Goal: Transaction & Acquisition: Purchase product/service

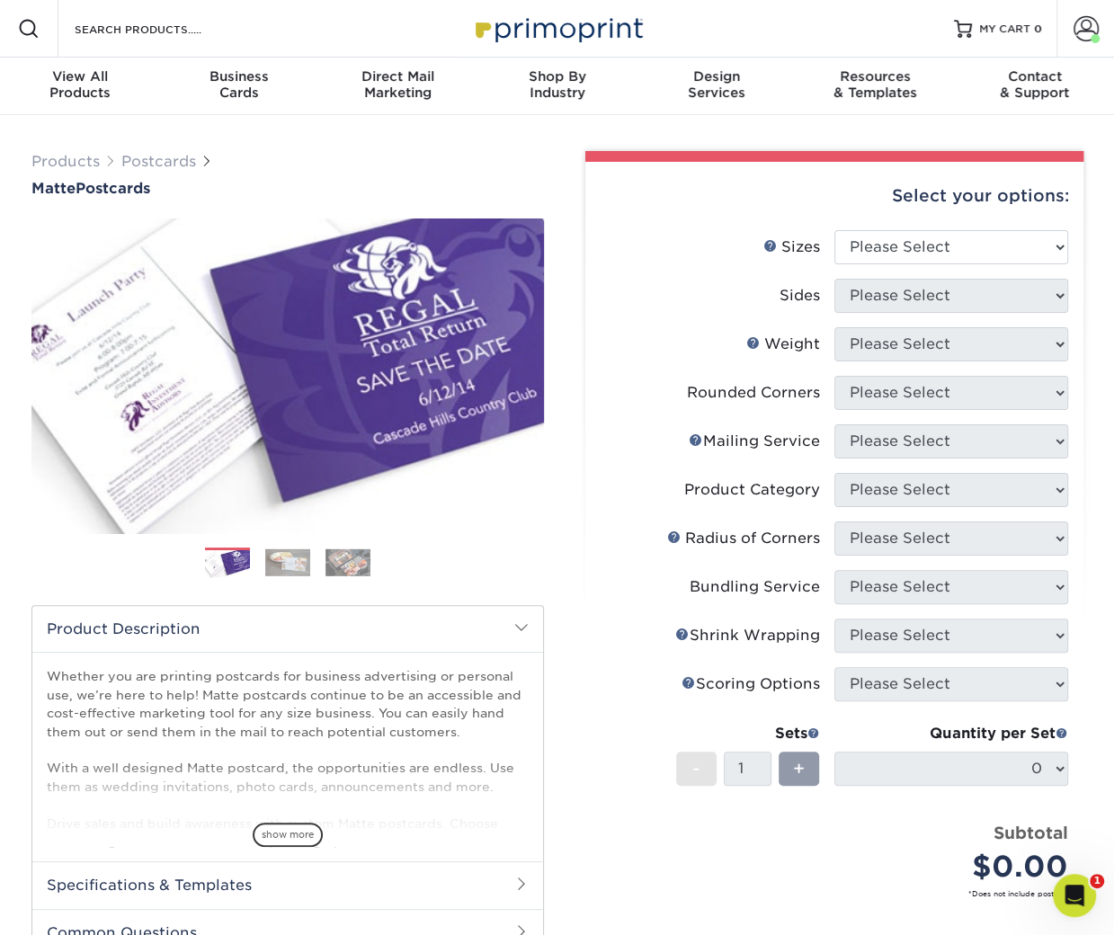
click at [955, 259] on select "Please Select 1.5" x 7" 2" x 4" 2" x 6" 2" x 7" 2" x 8" 2.12" x 5.5" 2.125" x 5…" at bounding box center [952, 247] width 234 height 34
select select "4.00x6.00"
click at [920, 283] on select "Please Select Print Both Sides Print Front Only" at bounding box center [952, 296] width 234 height 34
select select "13abbda7-1d64-4f25-8bb2-c179b224825d"
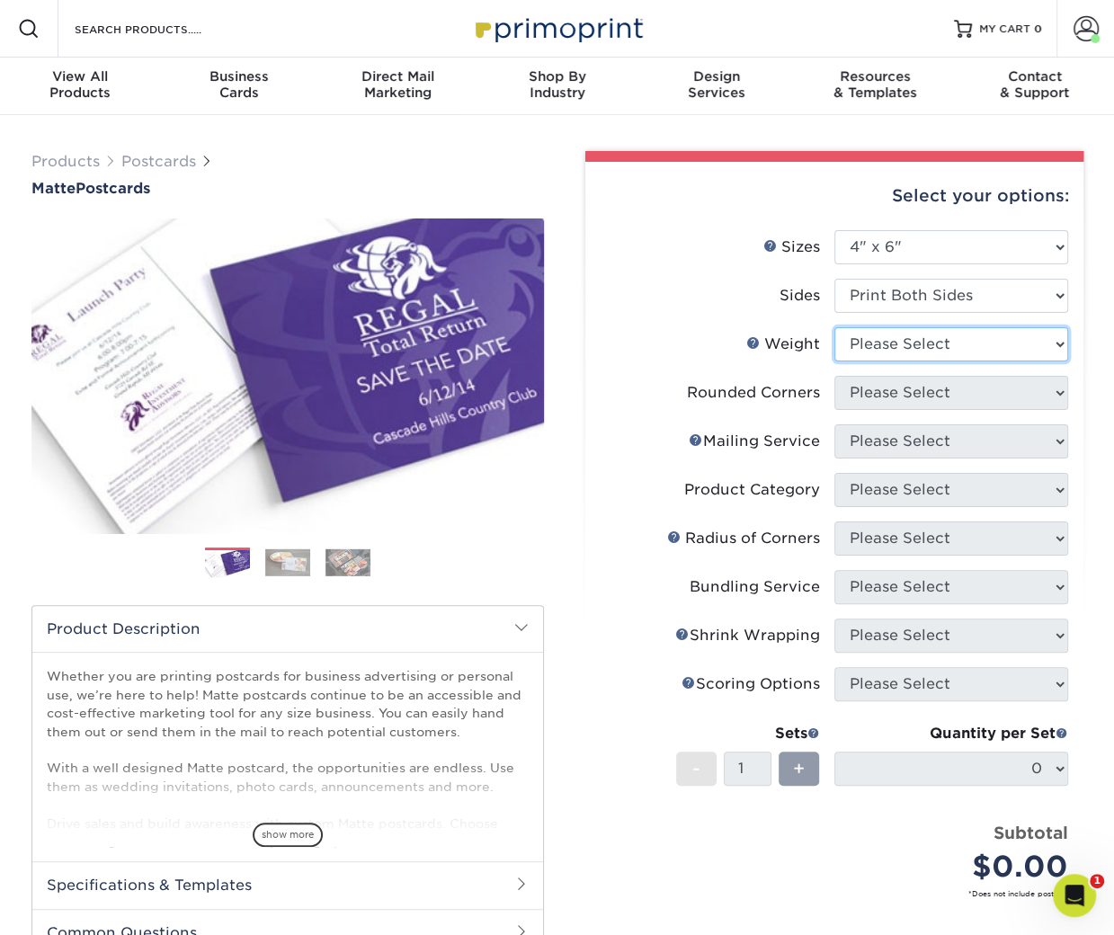
click at [913, 350] on select "Please Select 16PT 14PT" at bounding box center [952, 344] width 234 height 34
select select "16PT"
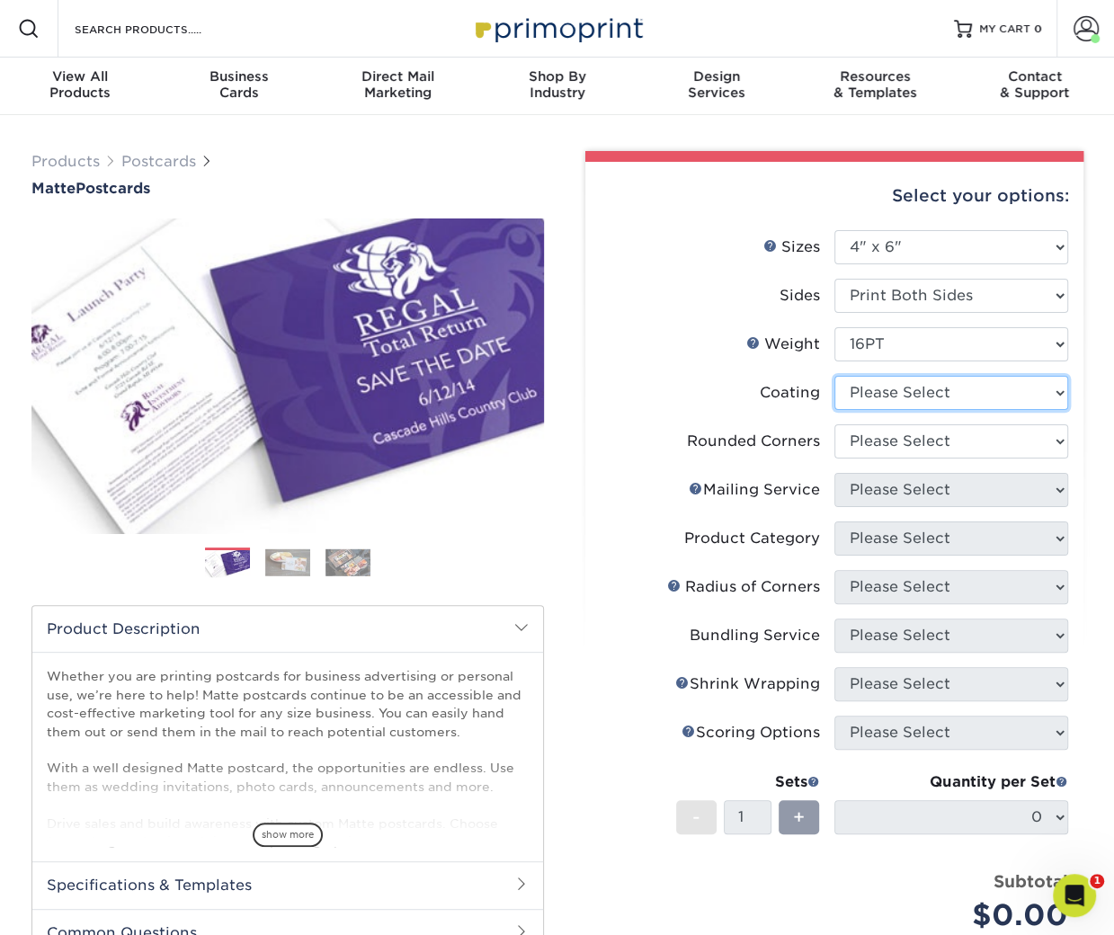
click at [902, 388] on select at bounding box center [952, 393] width 234 height 34
select select "121bb7b5-3b4d-429f-bd8d-bbf80e953313"
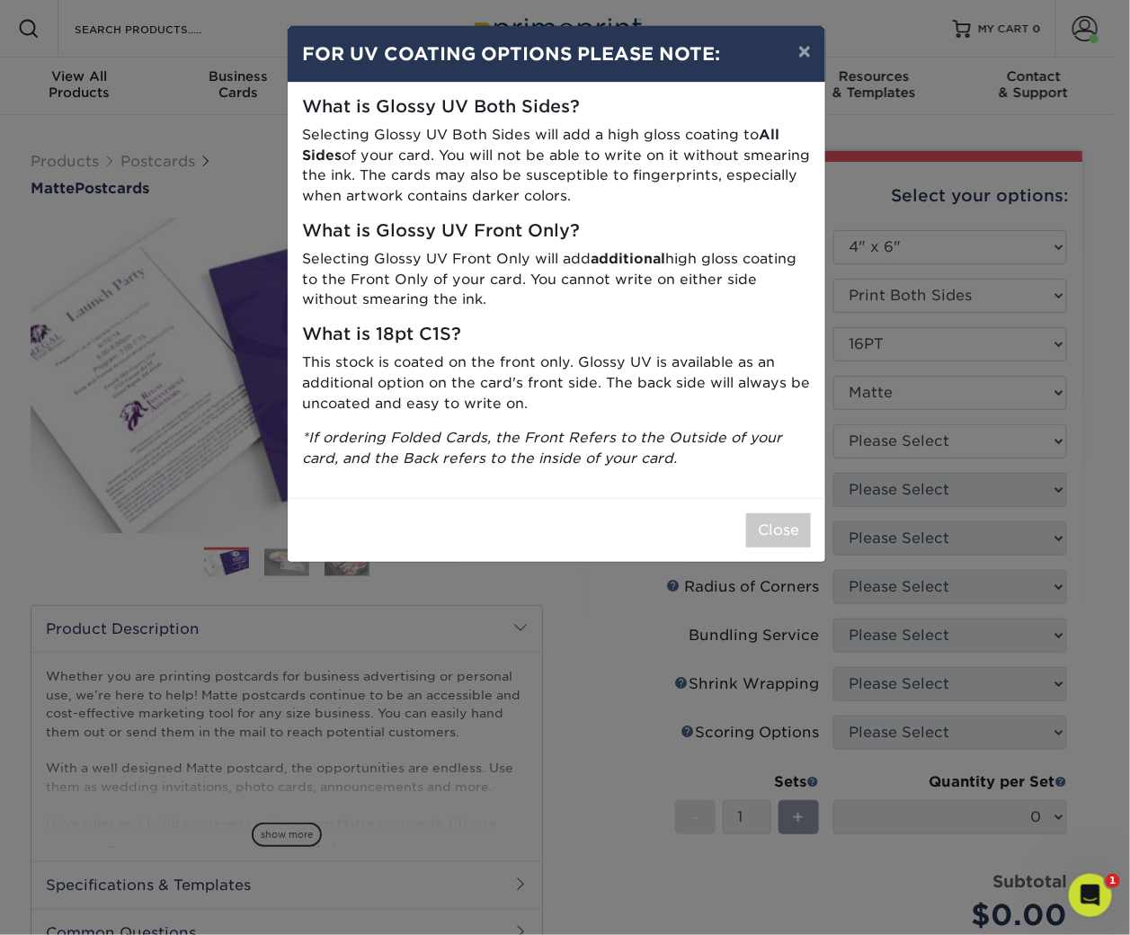
drag, startPoint x: 893, startPoint y: 441, endPoint x: 887, endPoint y: 468, distance: 27.7
click at [889, 466] on div "× FOR UV COATING OPTIONS PLEASE NOTE: What is Glossy UV Both Sides? Selecting G…" at bounding box center [565, 467] width 1130 height 935
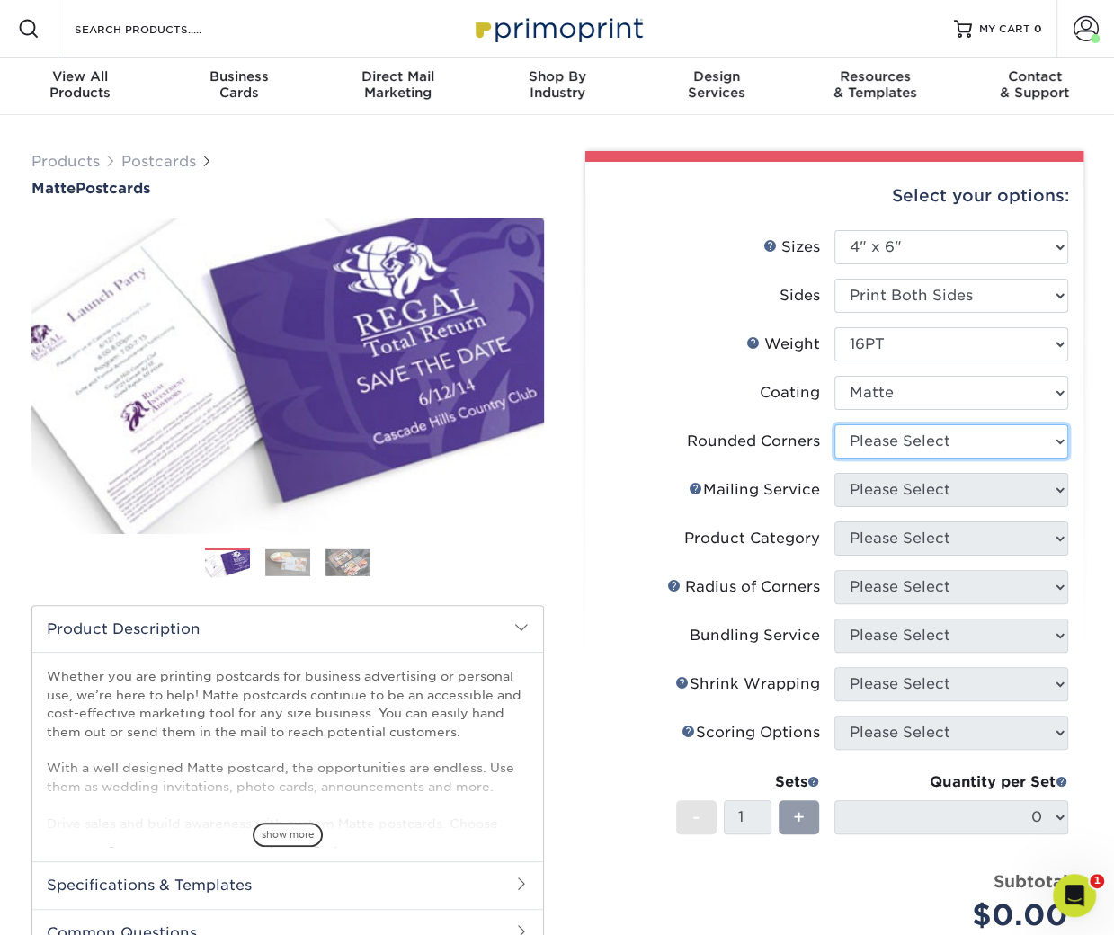
click at [900, 440] on select "Please Select Yes - Round 4 Corners No" at bounding box center [952, 441] width 234 height 34
select select "0"
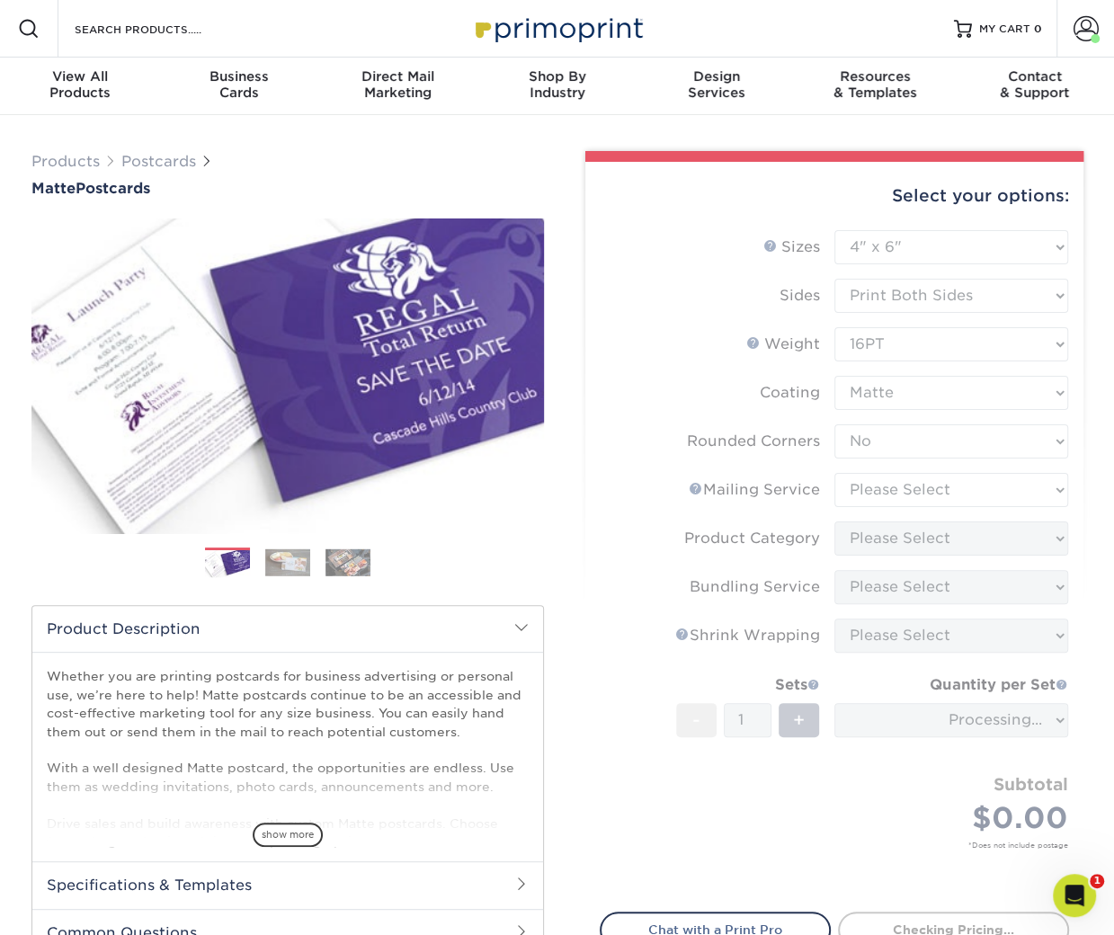
drag, startPoint x: 907, startPoint y: 488, endPoint x: 895, endPoint y: 518, distance: 32.2
click at [895, 518] on form "Sizes Help Sizes Please Select 1.5" x 7" 2" x 4" 2" x 6" 2" x 7" 2" x 8" 2.12" …" at bounding box center [834, 560] width 469 height 661
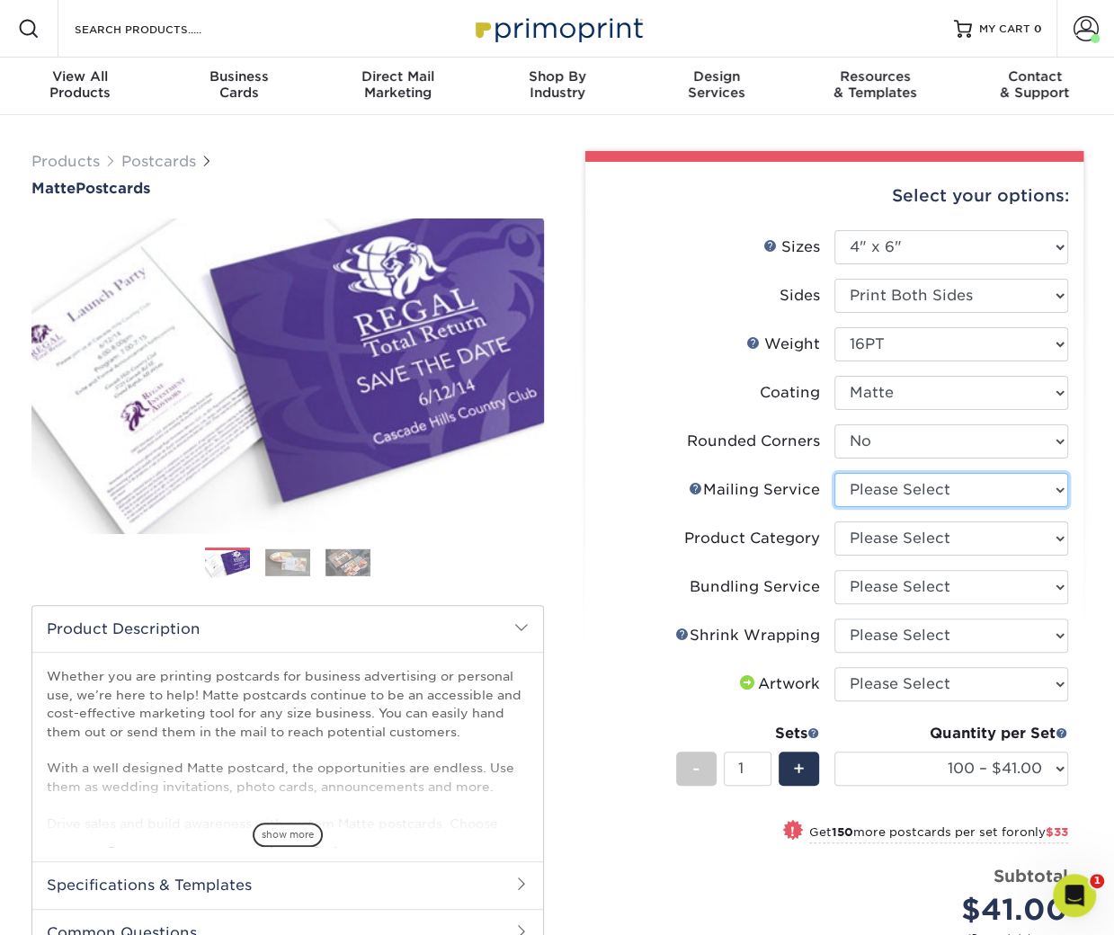
click at [942, 486] on select "Please Select No Direct Mailing Service No, I will mail/stamp/imprint Direct Ma…" at bounding box center [952, 490] width 234 height 34
select select "3e5e9bdd-d78a-4c28-a41d-fe1407925ca6"
click at [908, 533] on select "Please Select Postcards" at bounding box center [952, 539] width 234 height 34
select select "9b7272e0-d6c8-4c3c-8e97-d3a1bcdab858"
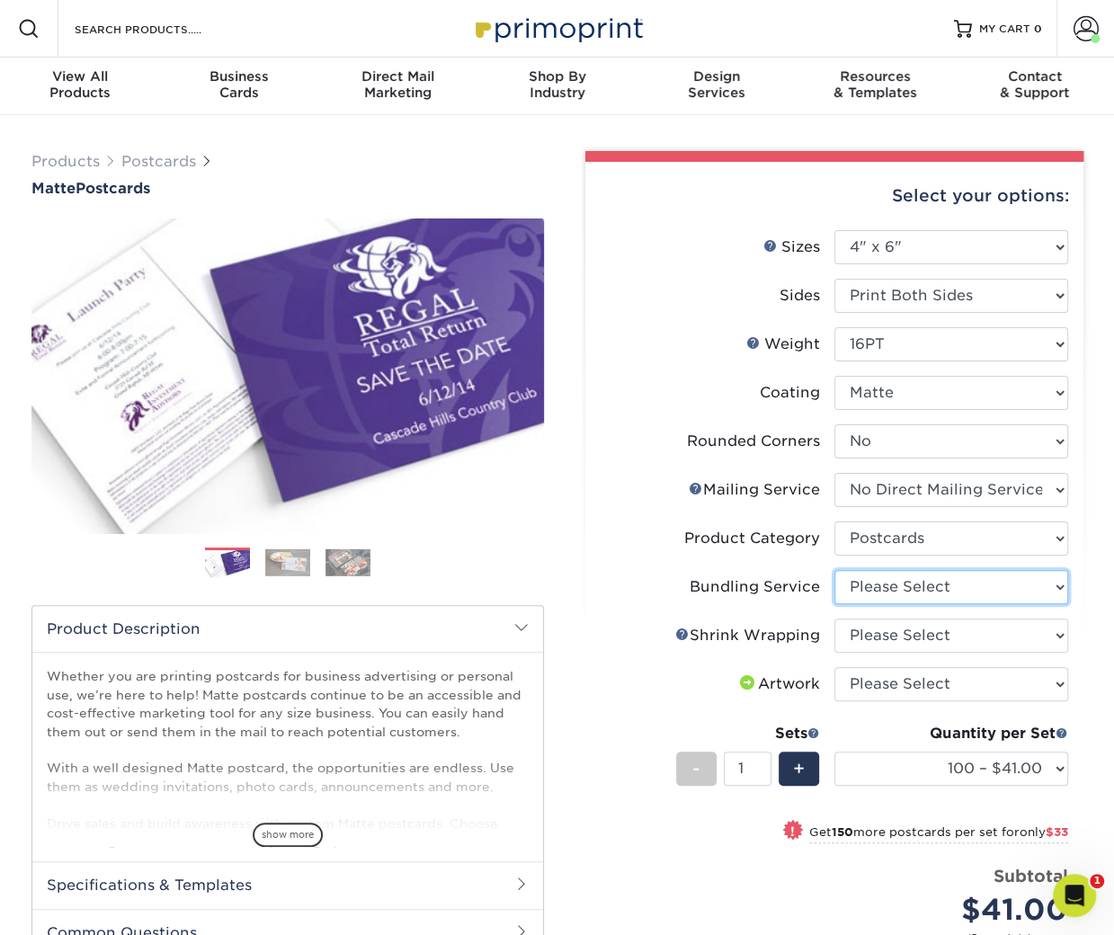
click at [880, 589] on select "Please Select No Bundling Services Yes, Bundles of 50 (+2 Days) Yes, Bundles of…" at bounding box center [952, 587] width 234 height 34
select select "58689abb-25c0-461c-a4c3-a80b627d6649"
click at [864, 636] on select "Please Select No Shrink Wrapping Shrink Wrap 100 Per Package Shrink Wrap 50 Per…" at bounding box center [952, 636] width 234 height 34
select select "c8749376-e7da-41d0-b3dc-647faf84d907"
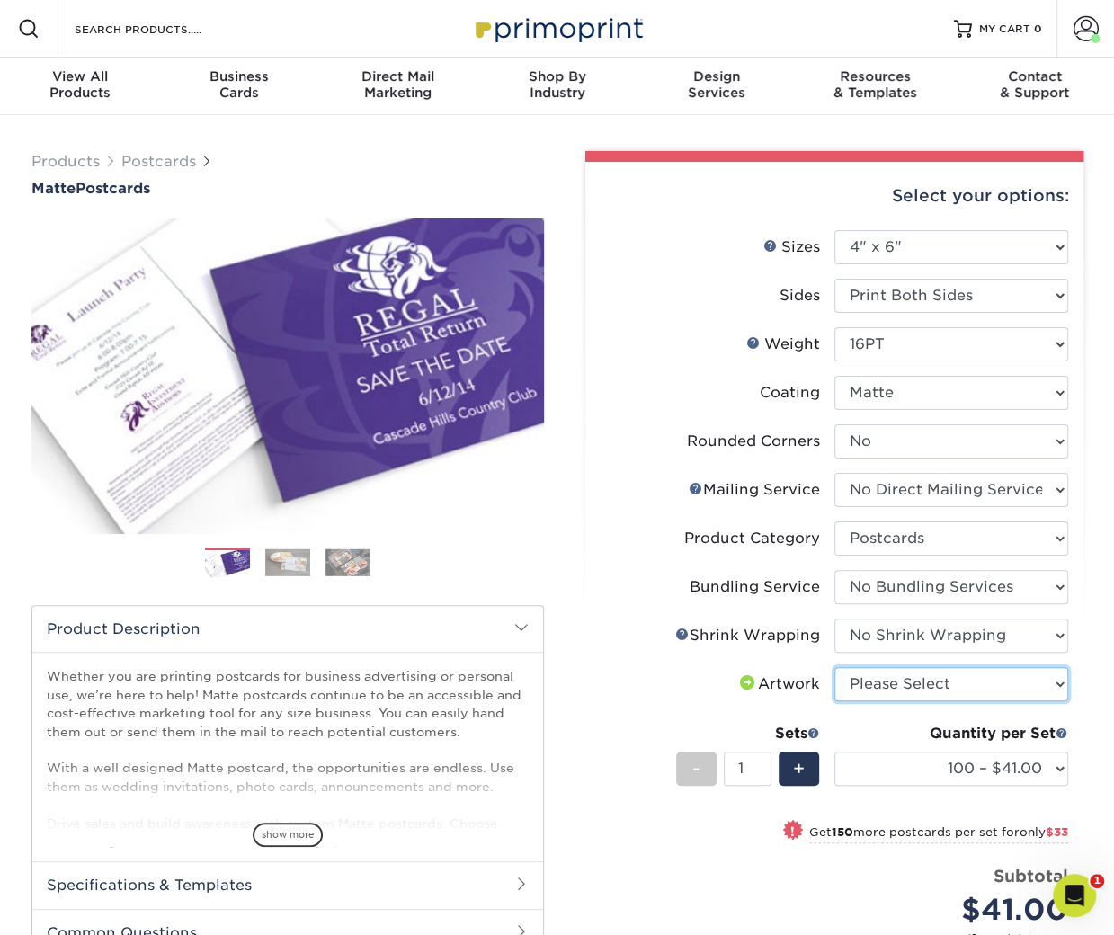
click at [853, 695] on select "Please Select I will upload files I need a design - $150" at bounding box center [952, 684] width 234 height 34
select select "upload"
click at [919, 350] on select "Please Select 16PT 14PT" at bounding box center [952, 344] width 234 height 34
select select "14PT"
select select "-1"
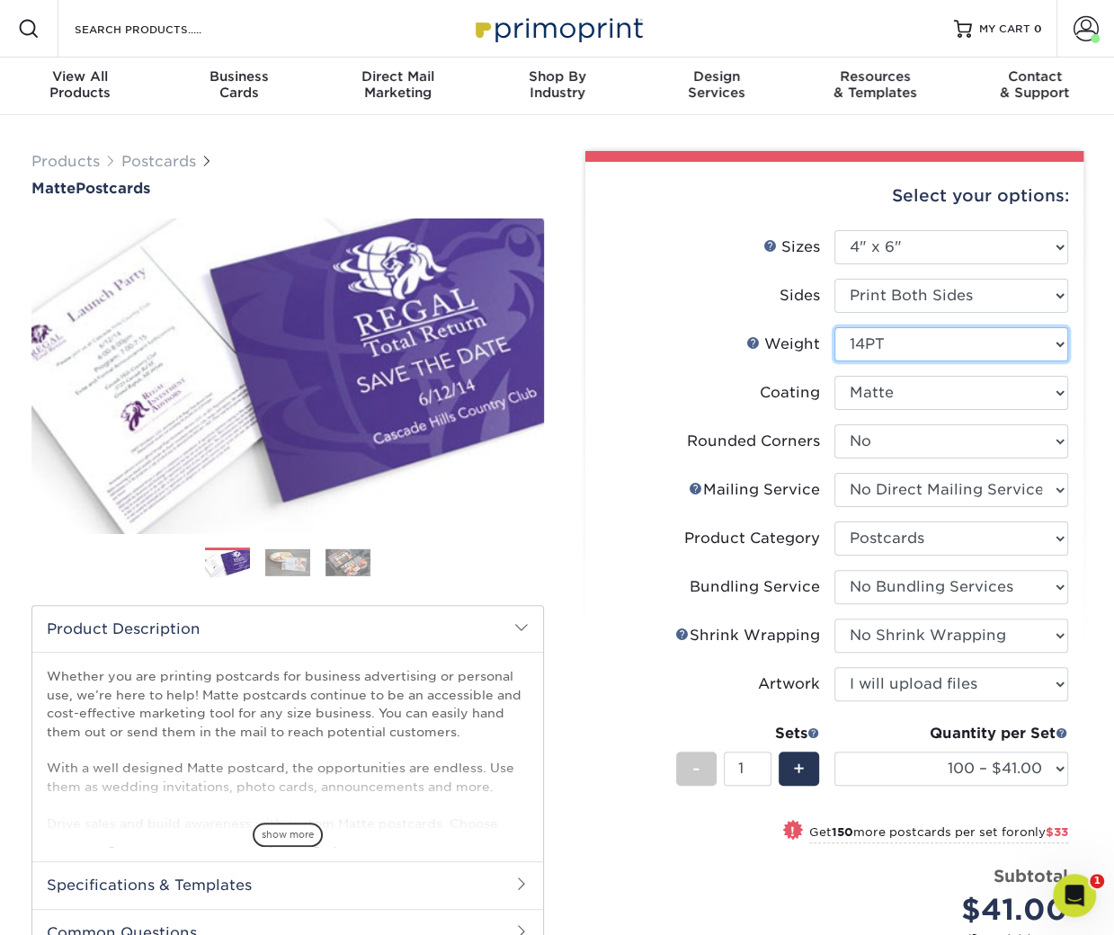
select select "-1"
select select
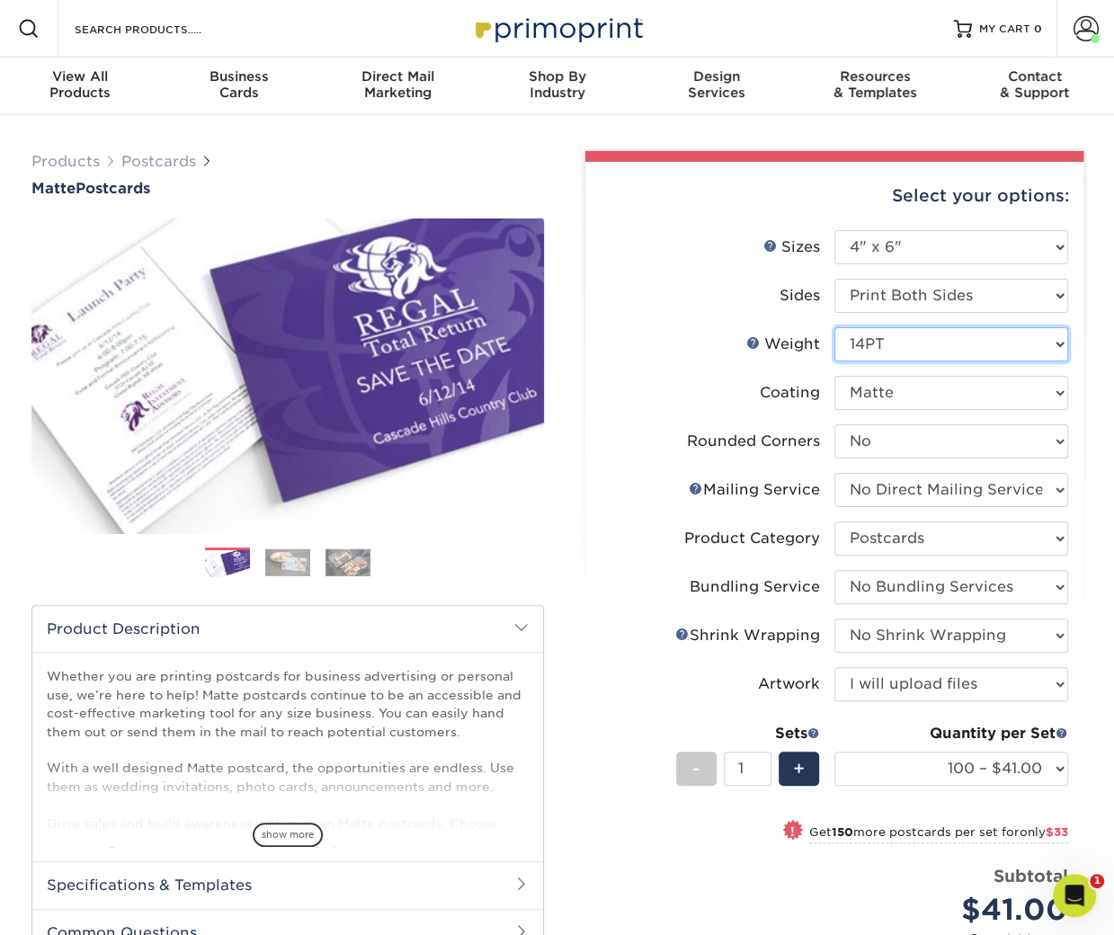
select select "-1"
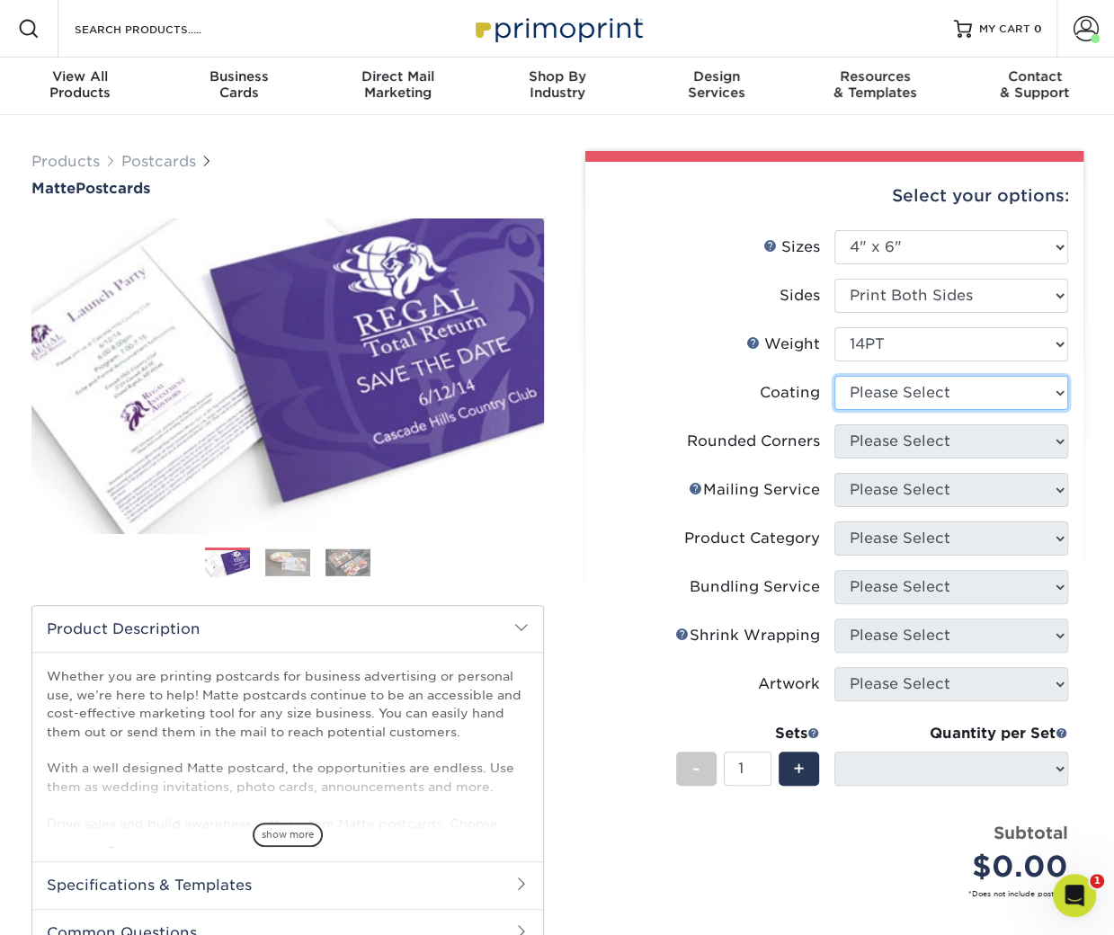
click at [907, 393] on select at bounding box center [952, 393] width 234 height 34
select select "121bb7b5-3b4d-429f-bd8d-bbf80e953313"
select select
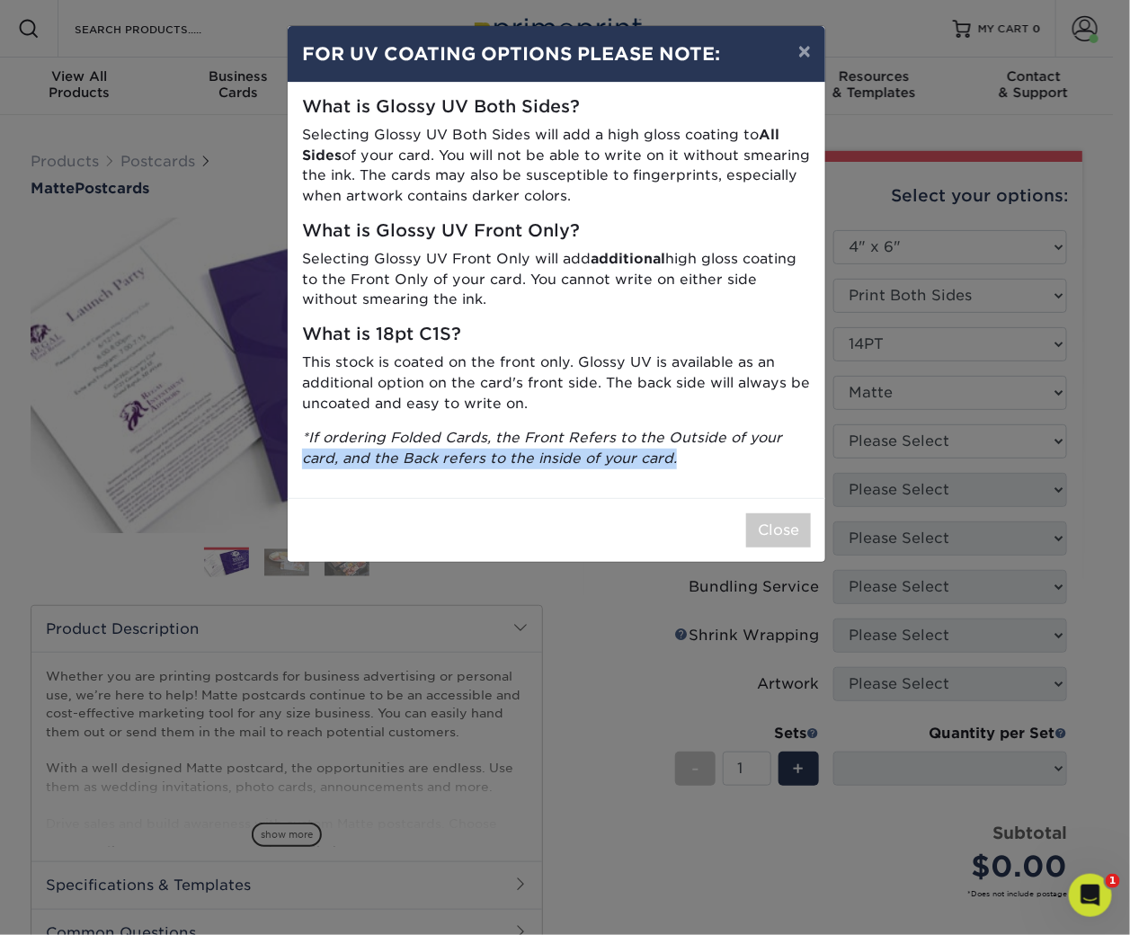
click at [892, 466] on div "× FOR UV COATING OPTIONS PLEASE NOTE: What is Glossy UV Both Sides? Selecting G…" at bounding box center [565, 467] width 1130 height 935
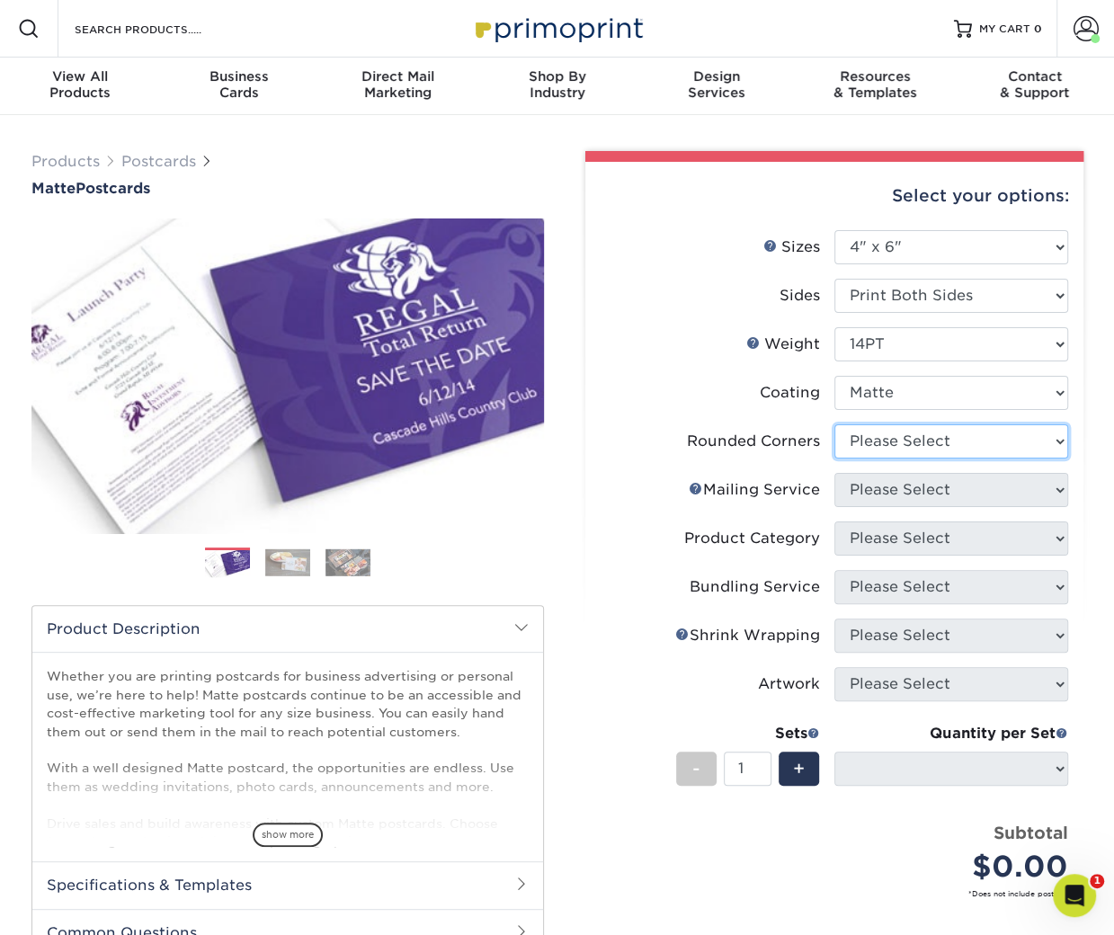
click at [914, 441] on select "Please Select Yes - Round 4 Corners No" at bounding box center [952, 441] width 234 height 34
select select "7672df9e-0e0a-464d-8e1f-920c575e4da3"
select select "-1"
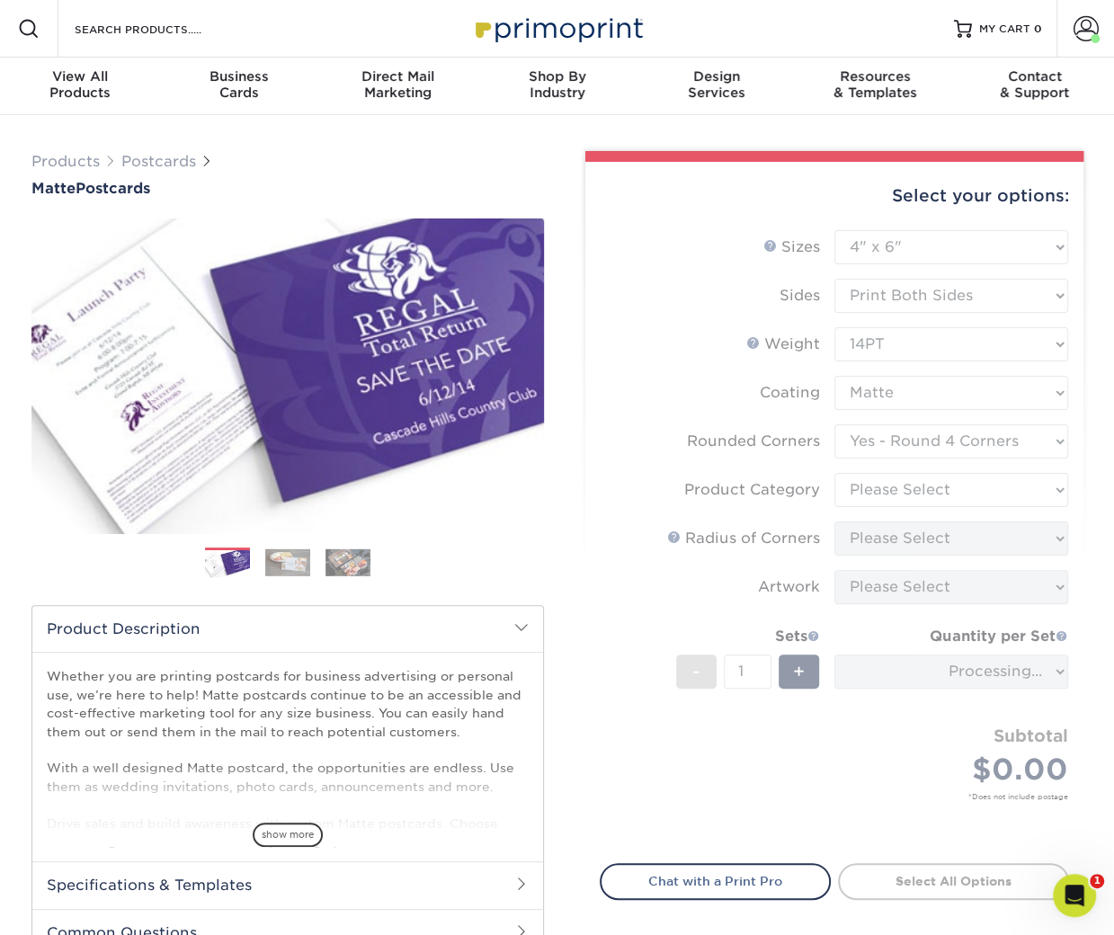
click at [916, 429] on form "Sizes Help Sizes Please Select 1.5" x 7" 2" x 4" 2" x 6" 2" x 7" 2" x 8" 2.12" …" at bounding box center [834, 536] width 469 height 612
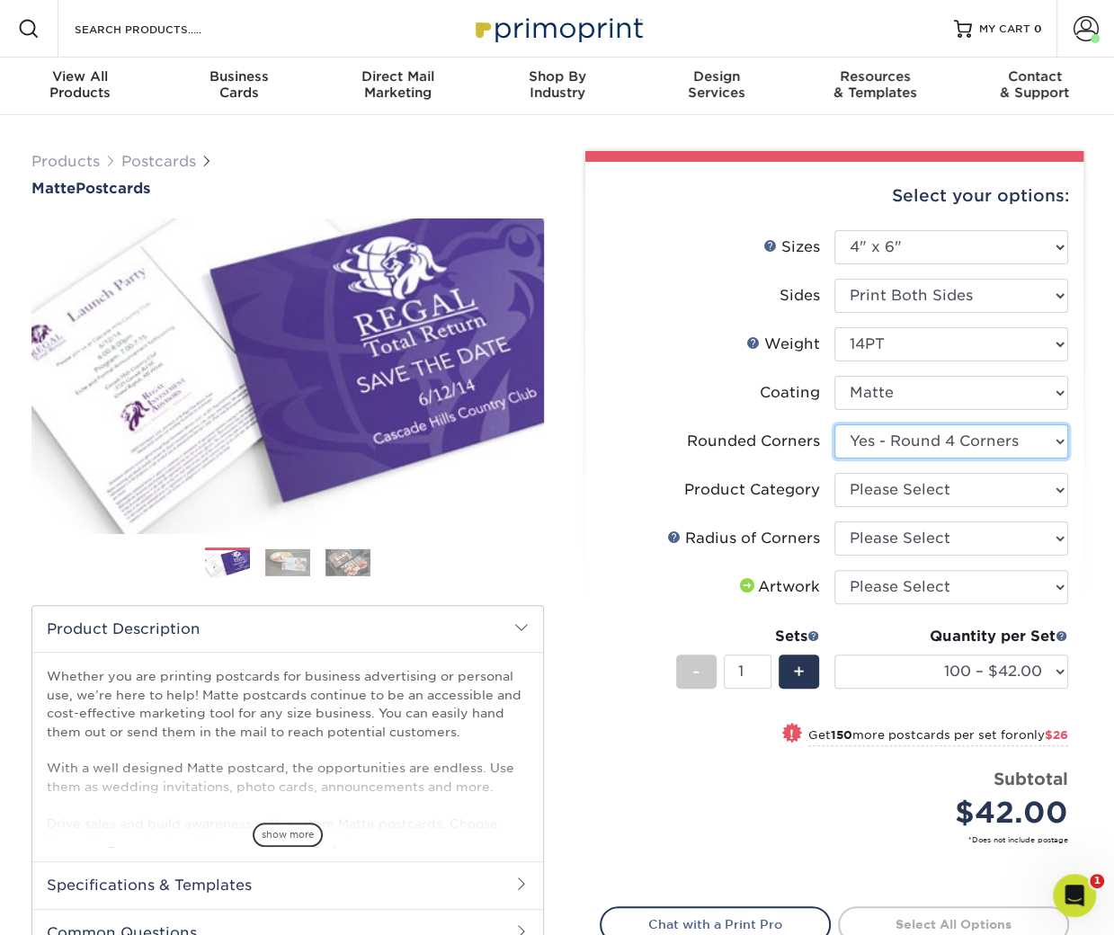
click at [884, 446] on select "Please Select Yes - Round 4 Corners No" at bounding box center [952, 441] width 234 height 34
select select "0"
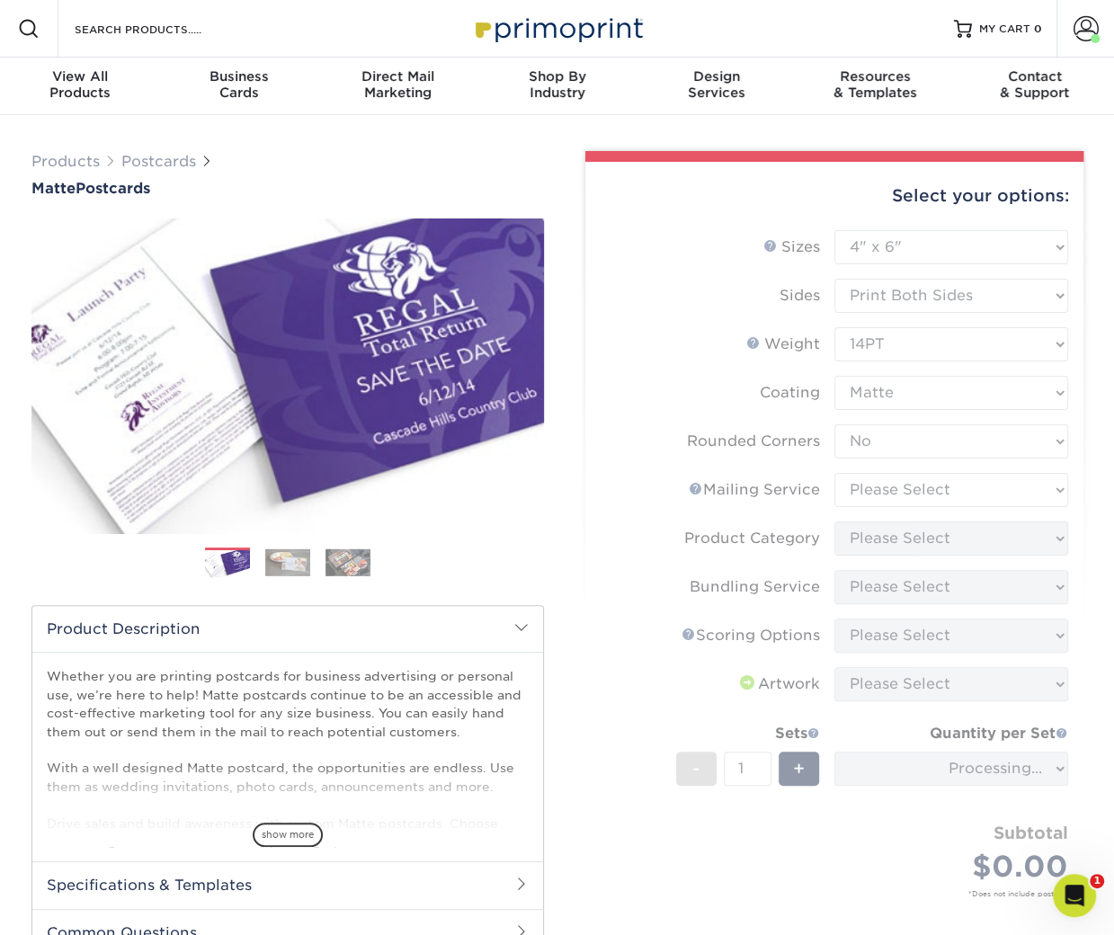
drag, startPoint x: 871, startPoint y: 484, endPoint x: 859, endPoint y: 511, distance: 29.4
click at [859, 511] on form "Sizes Help Sizes Please Select 1.5" x 7" 2" x 4" 2" x 6" 2" x 7" 2" x 8" 2.12" …" at bounding box center [834, 585] width 469 height 710
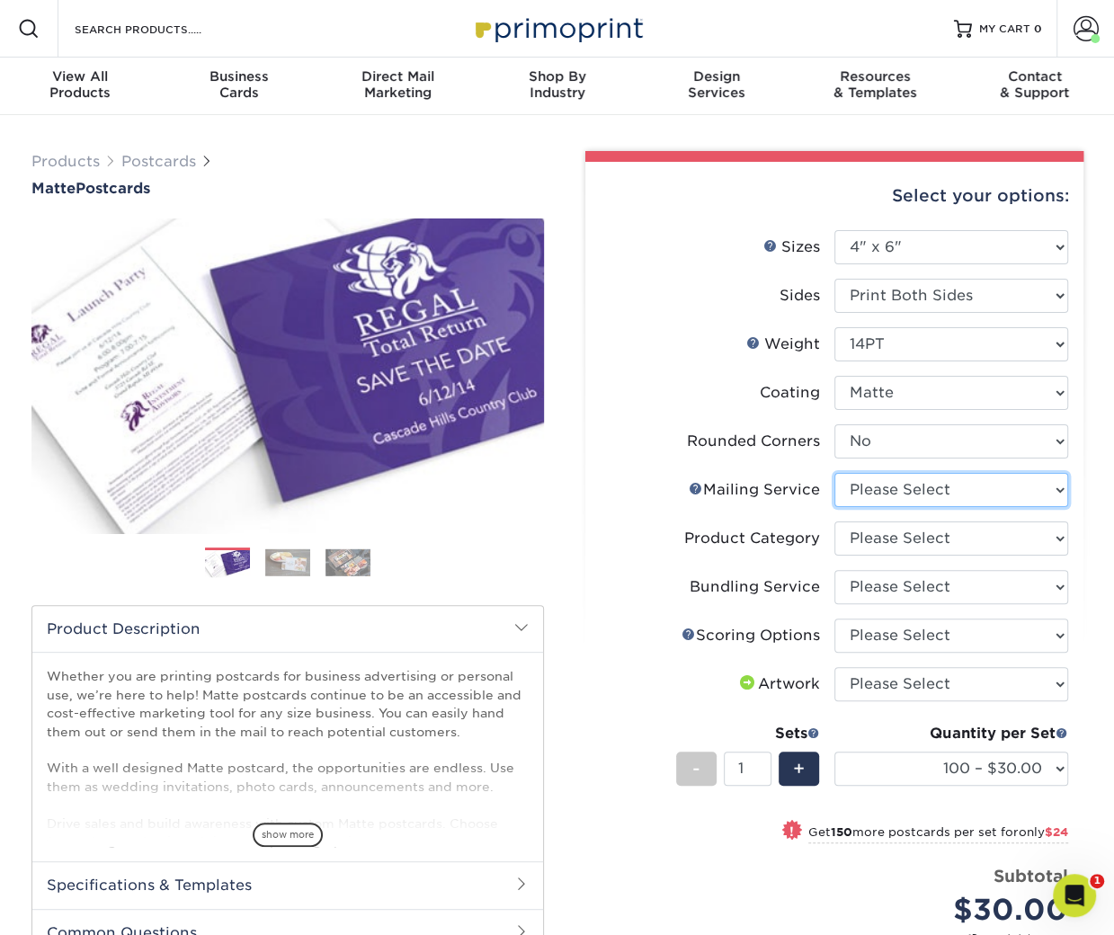
click at [951, 487] on select "Please Select No Direct Mailing Service No, I will mail/stamp/imprint Direct Ma…" at bounding box center [952, 490] width 234 height 34
select select "3e5e9bdd-d78a-4c28-a41d-fe1407925ca6"
click at [906, 540] on select "Please Select Postcards" at bounding box center [952, 539] width 234 height 34
select select "9b7272e0-d6c8-4c3c-8e97-d3a1bcdab858"
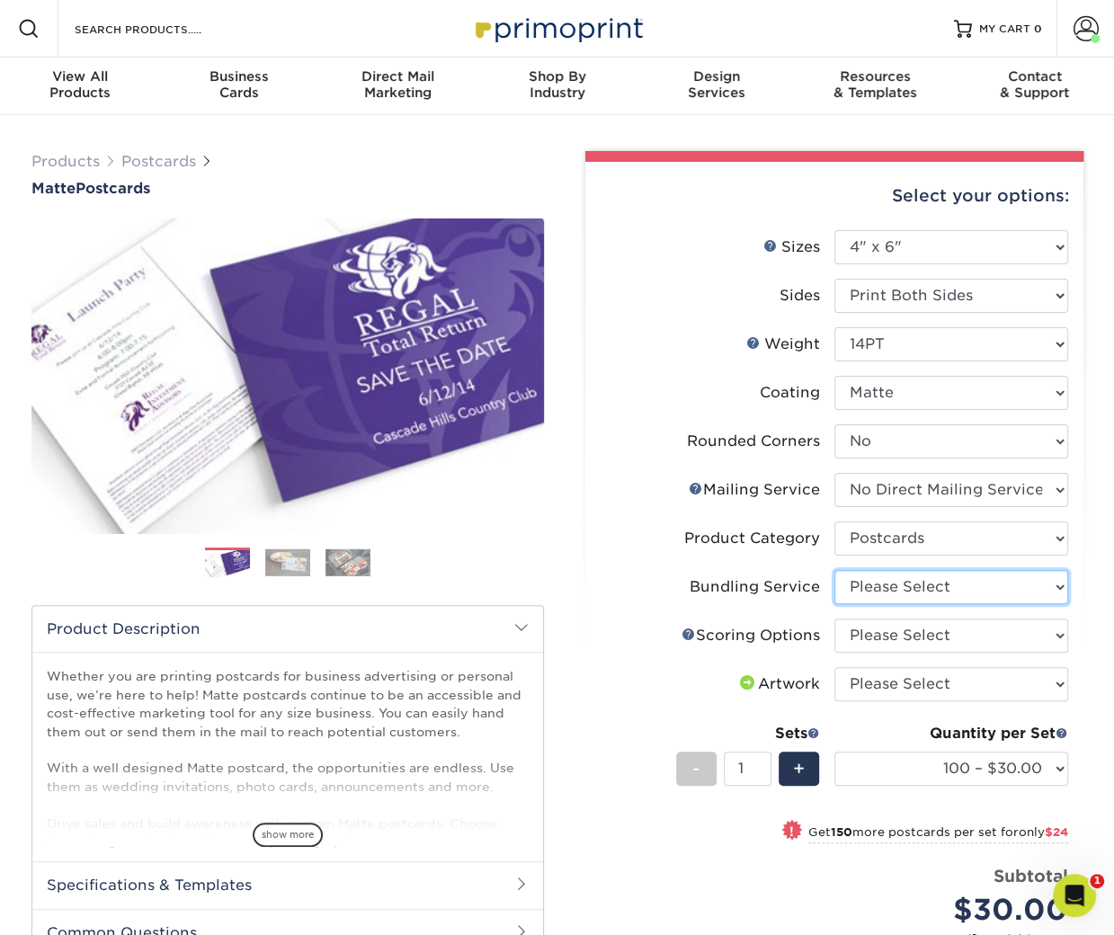
click at [880, 588] on select "Please Select No Bundling Services Yes, Bundles of 50 (+2 Days) Yes, Bundles of…" at bounding box center [952, 587] width 234 height 34
select select "58689abb-25c0-461c-a4c3-a80b627d6649"
click at [871, 631] on select "Please Select No Scoring One Score" at bounding box center [952, 636] width 234 height 34
select select "16ebe401-5398-422d-8cb0-f3adbb82deb5"
click at [853, 697] on select "Please Select I will upload files I need a design - $150" at bounding box center [952, 684] width 234 height 34
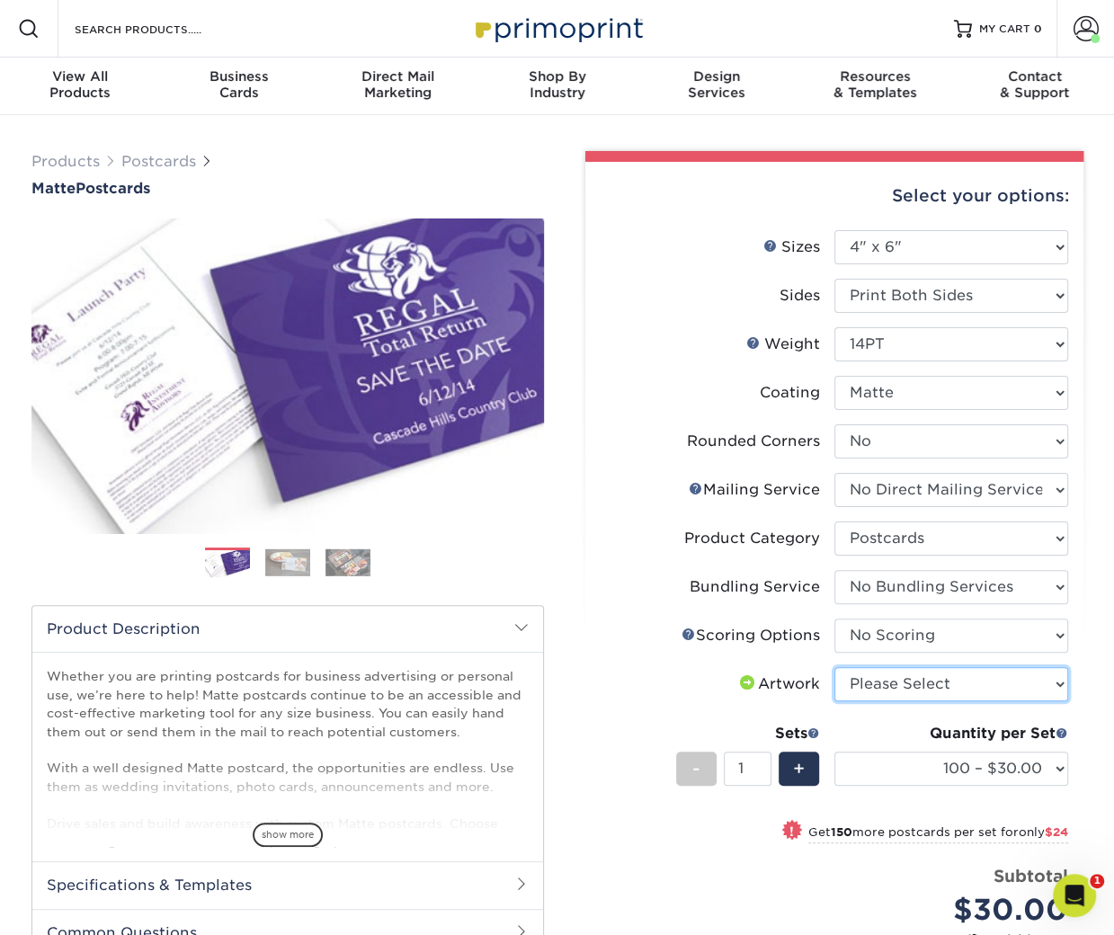
select select "upload"
